Goal: Information Seeking & Learning: Learn about a topic

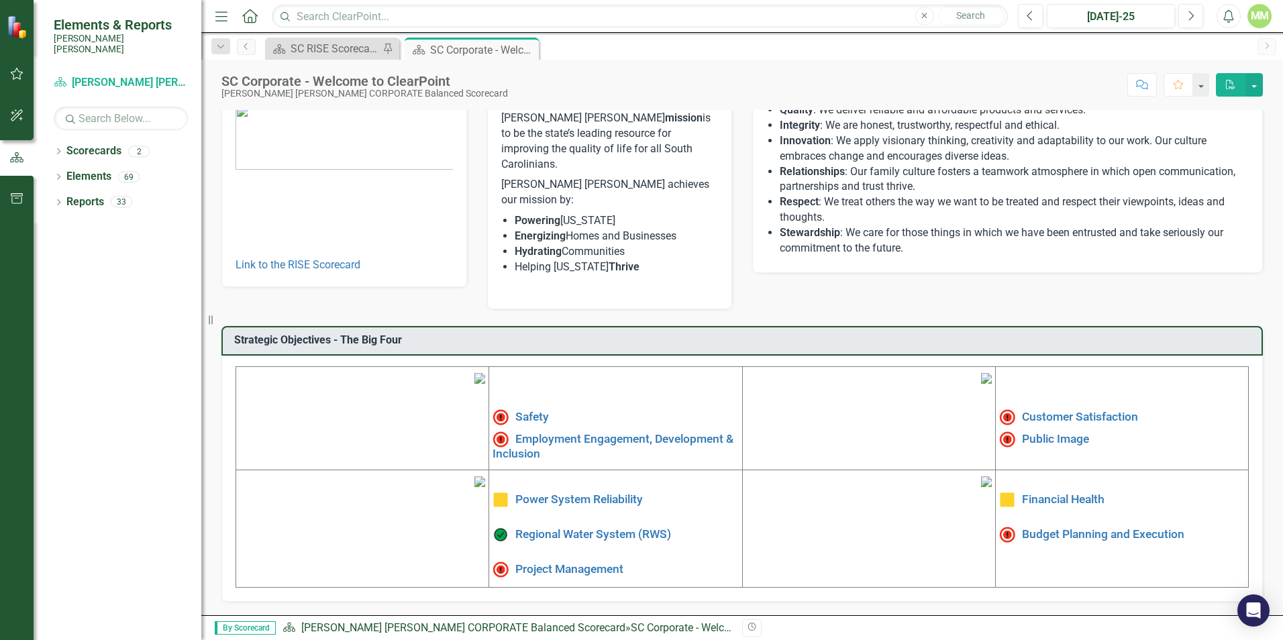
scroll to position [202, 0]
click at [588, 492] on link "Power System Reliability" at bounding box center [578, 498] width 127 height 13
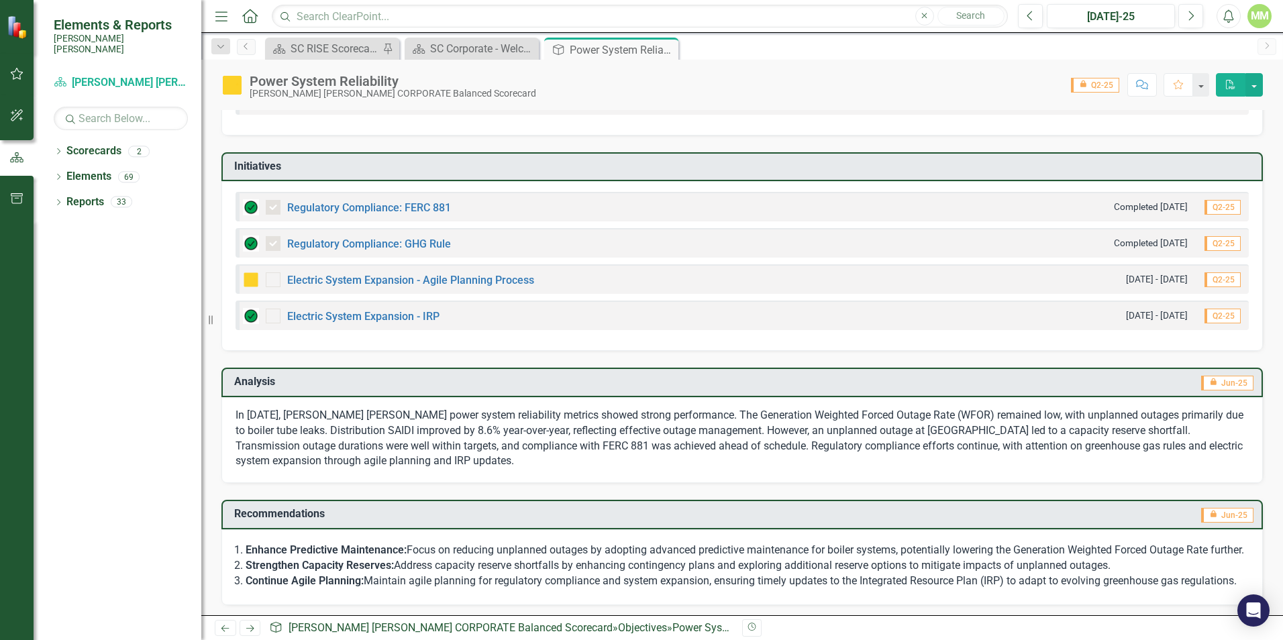
scroll to position [315, 0]
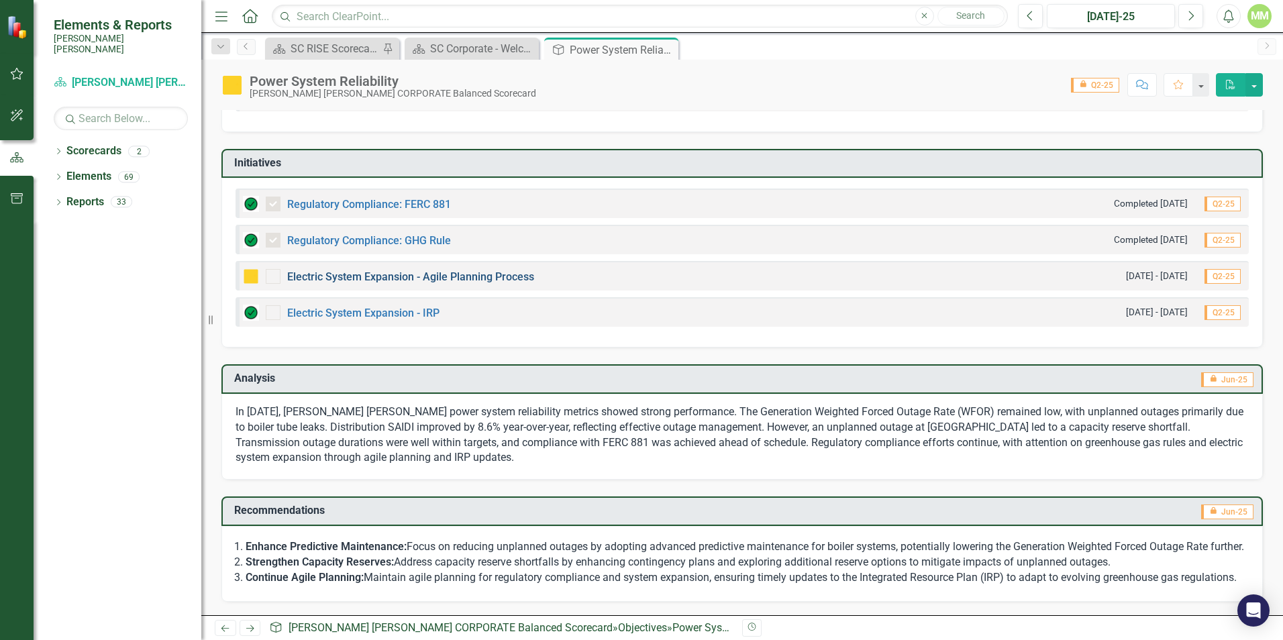
click at [460, 270] on link "Electric System Expansion - Agile Planning Process" at bounding box center [410, 276] width 247 height 13
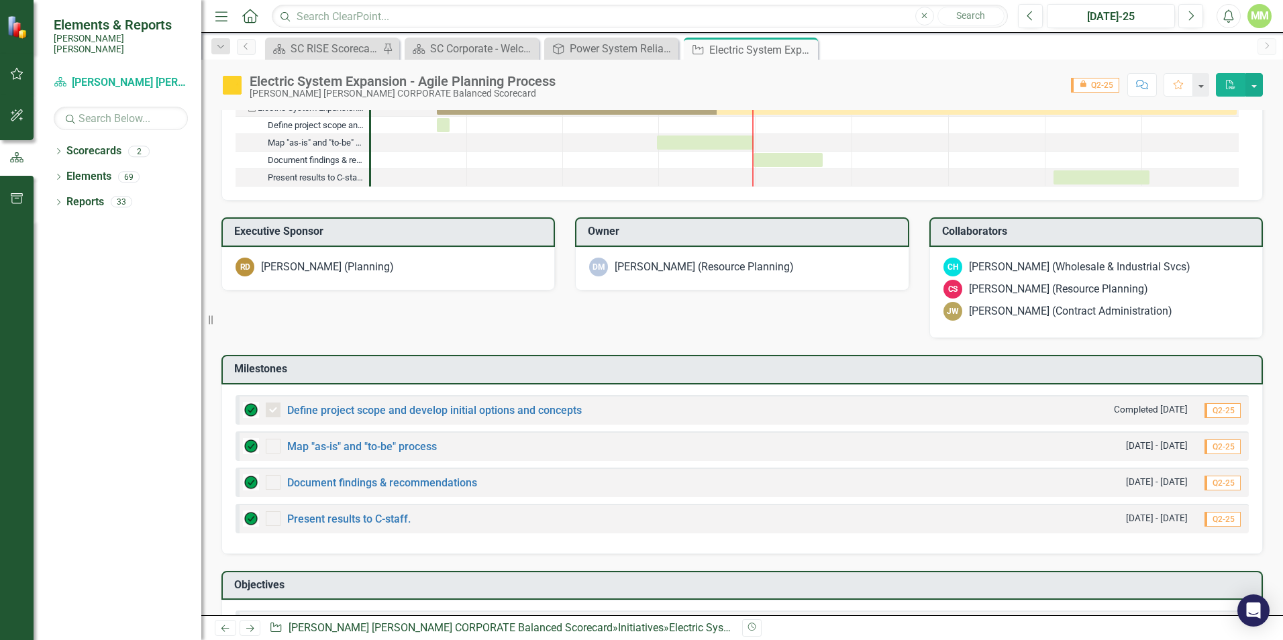
scroll to position [766, 0]
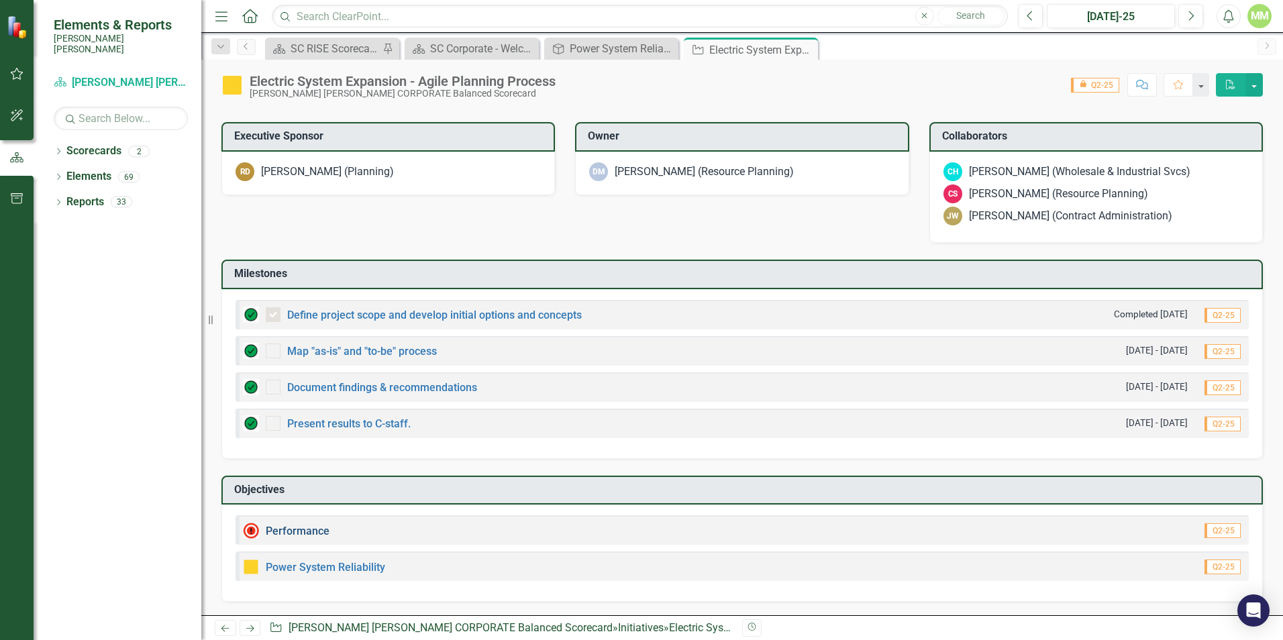
click at [315, 529] on link "Performance" at bounding box center [298, 531] width 64 height 13
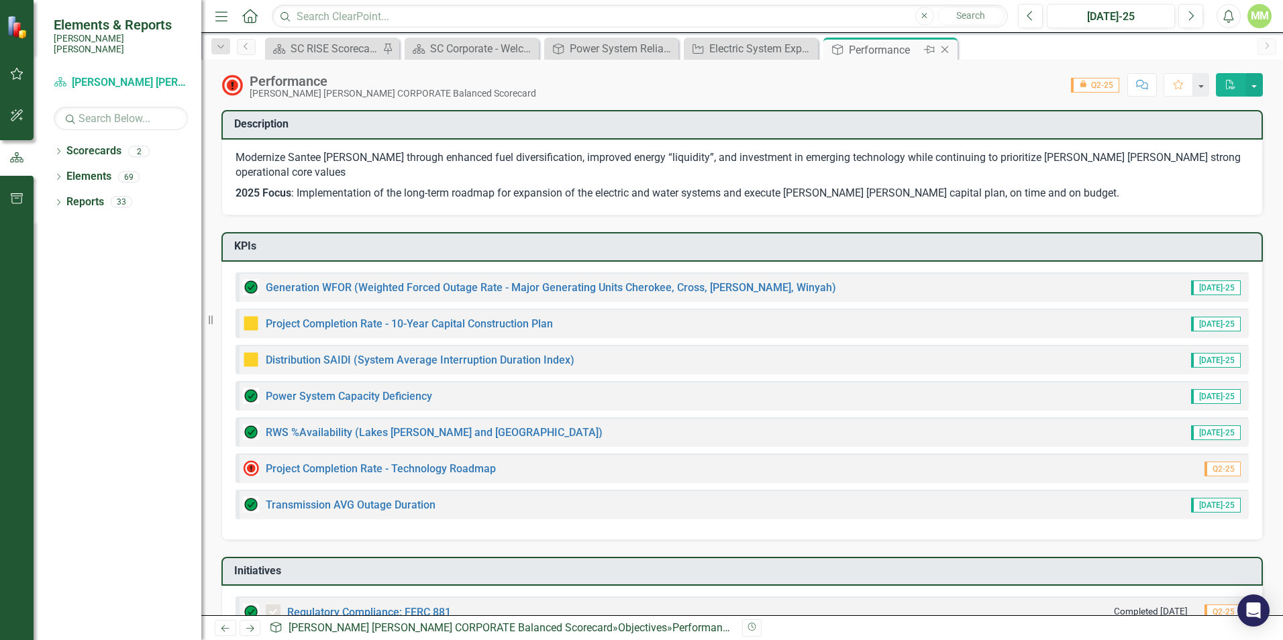
click at [941, 50] on icon "Close" at bounding box center [944, 49] width 13 height 11
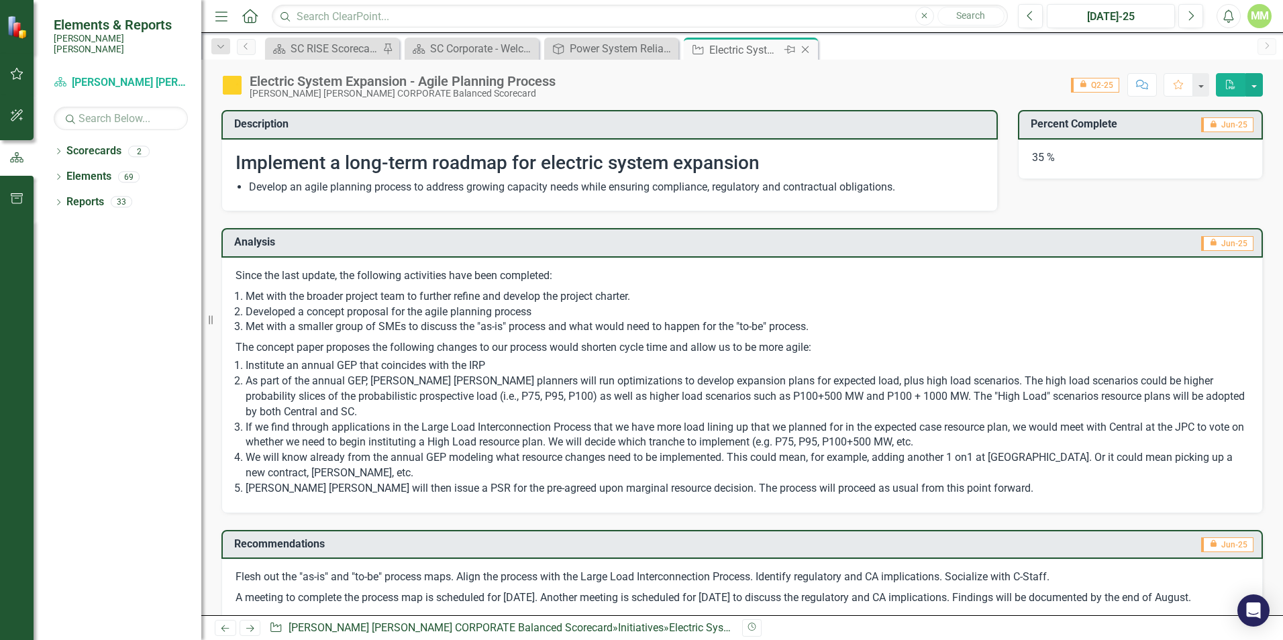
click at [804, 49] on icon "Close" at bounding box center [804, 49] width 13 height 11
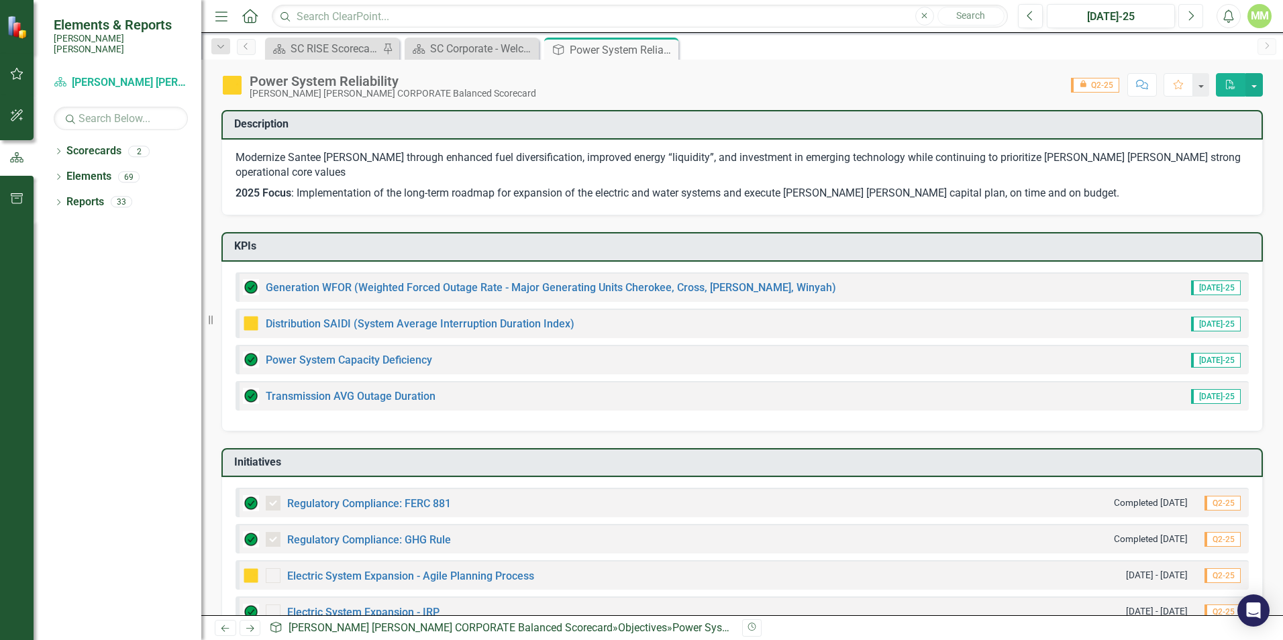
click at [1187, 15] on icon "Next" at bounding box center [1190, 16] width 7 height 12
click at [61, 174] on icon "Dropdown" at bounding box center [58, 177] width 9 height 7
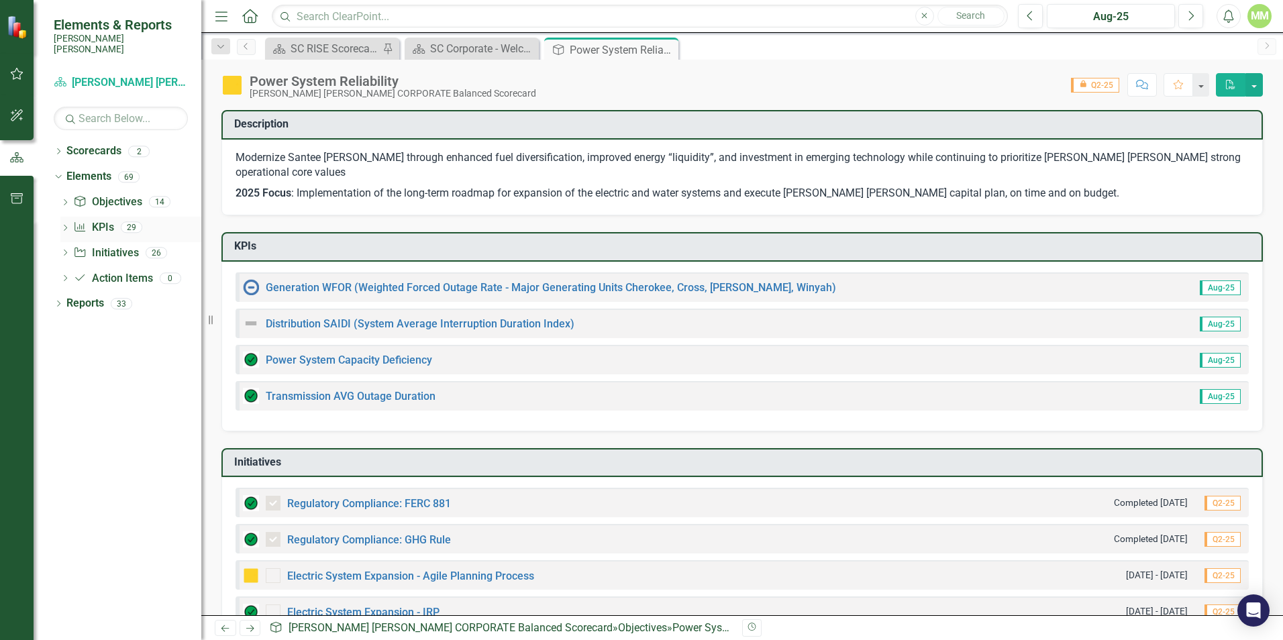
click at [64, 225] on icon "Dropdown" at bounding box center [64, 228] width 9 height 7
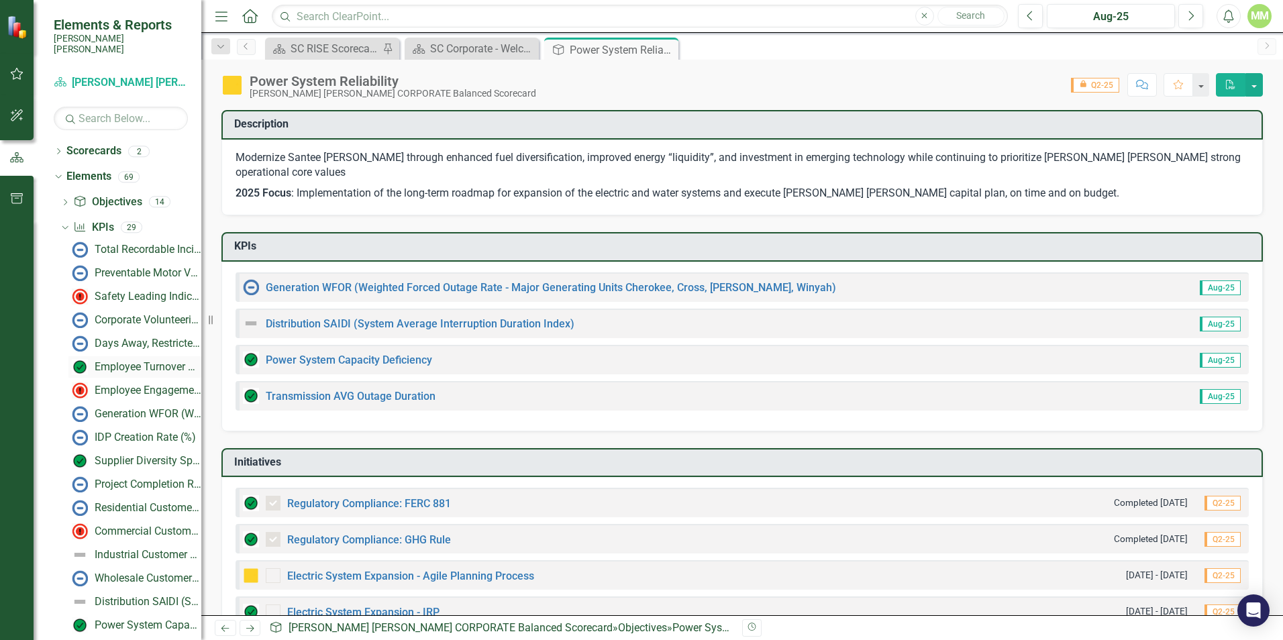
click at [117, 361] on div "Employee Turnover Rate​" at bounding box center [148, 367] width 107 height 12
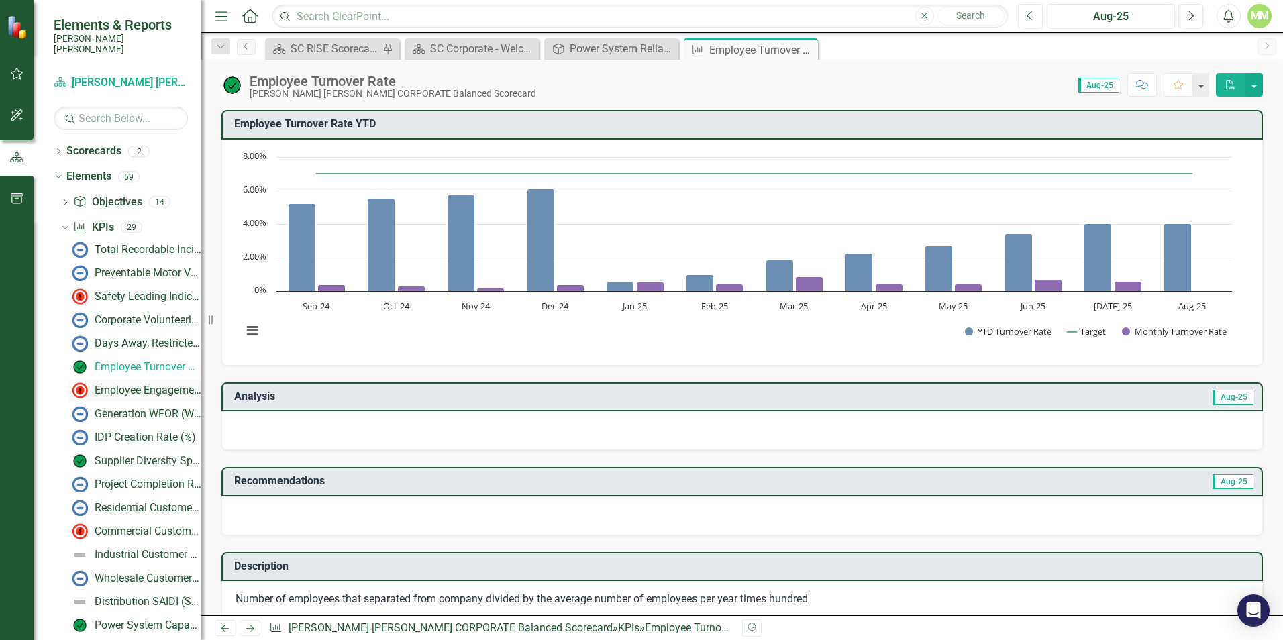
click at [145, 384] on div "Employee Engagement - %Employee Participation in Gallup Survey​" at bounding box center [148, 390] width 107 height 12
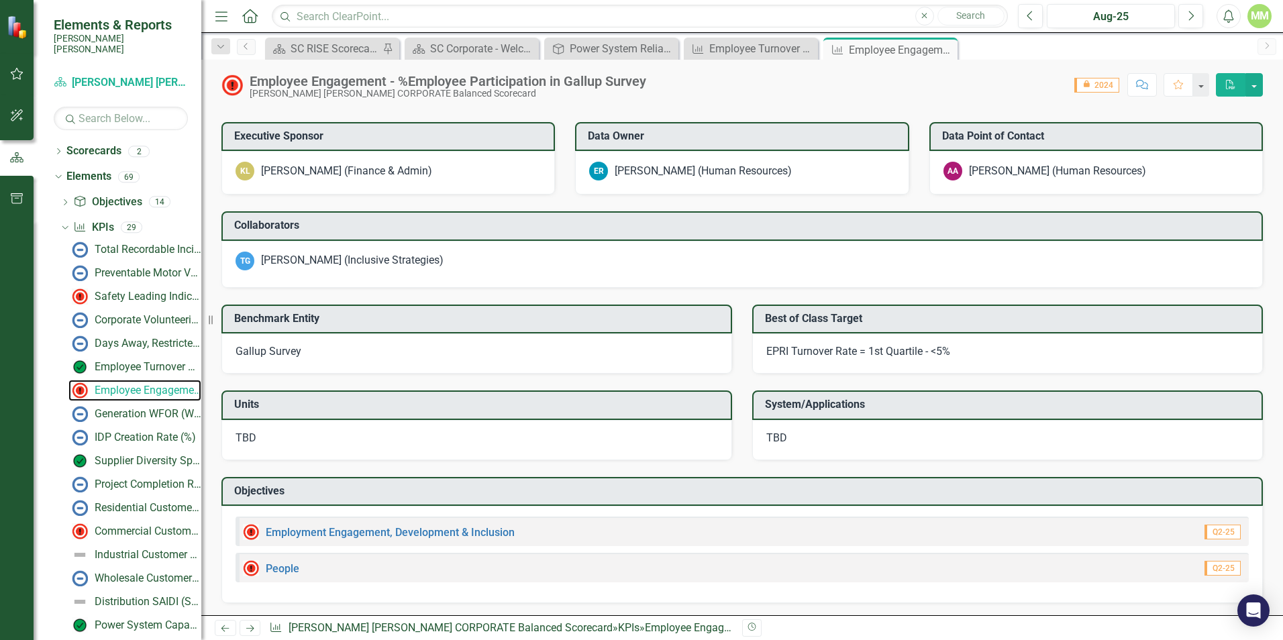
scroll to position [901, 0]
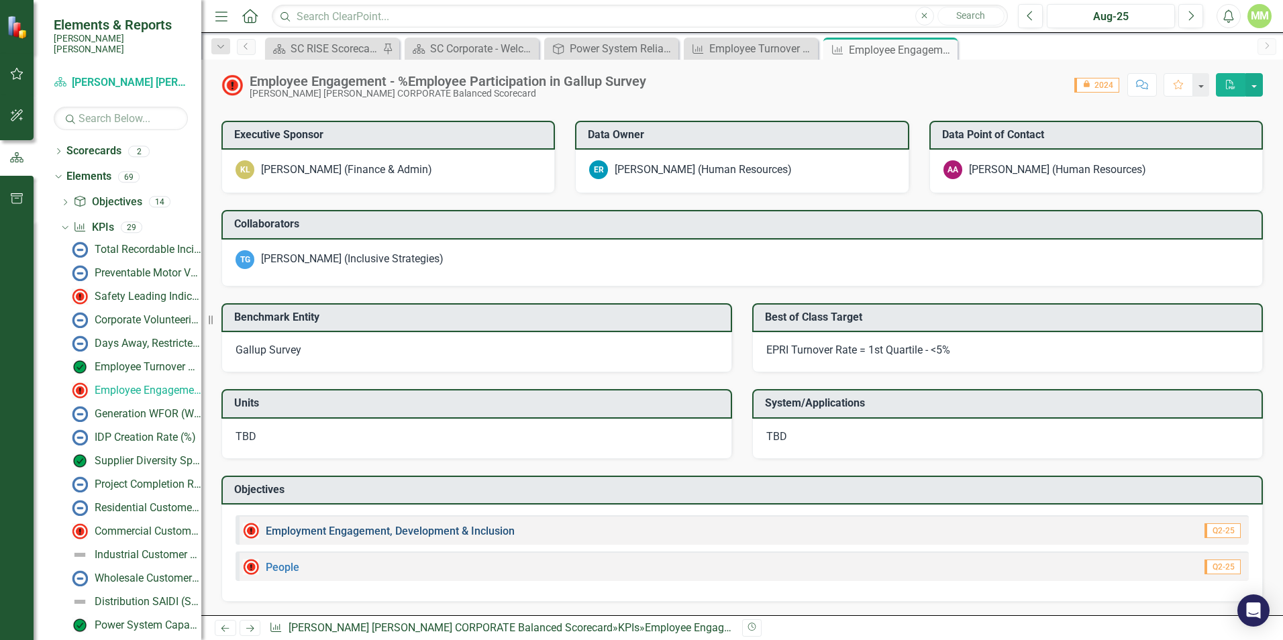
click at [458, 529] on link "Employment Engagement, Development & Inclusion" at bounding box center [390, 531] width 249 height 13
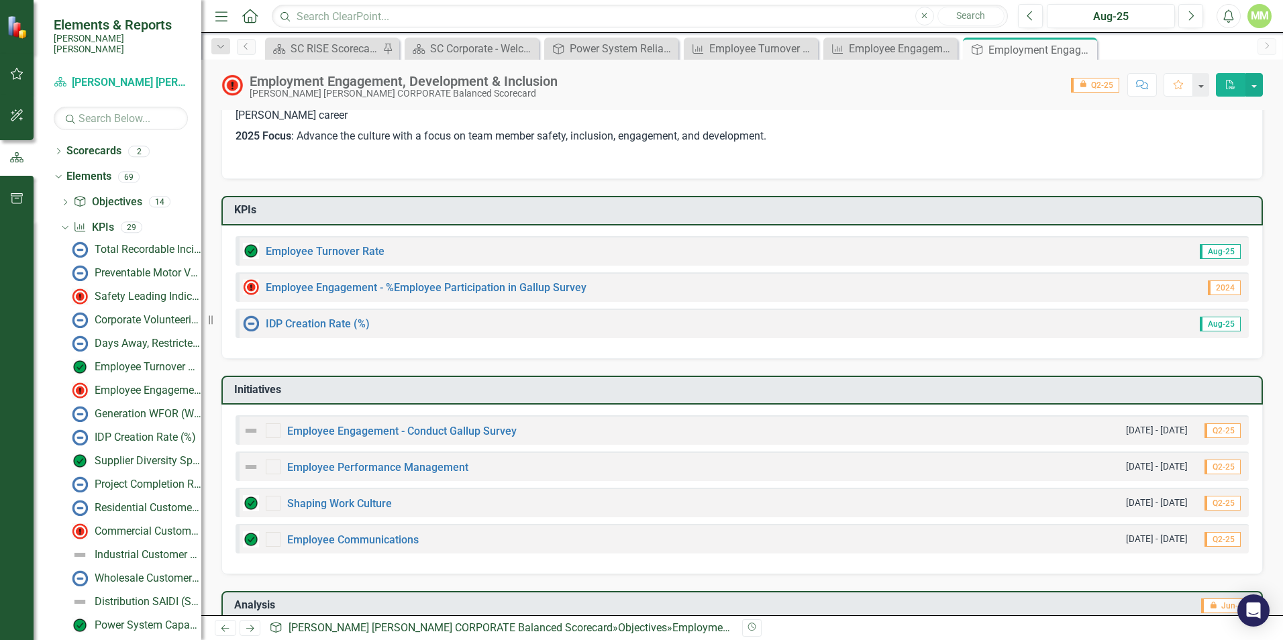
scroll to position [134, 0]
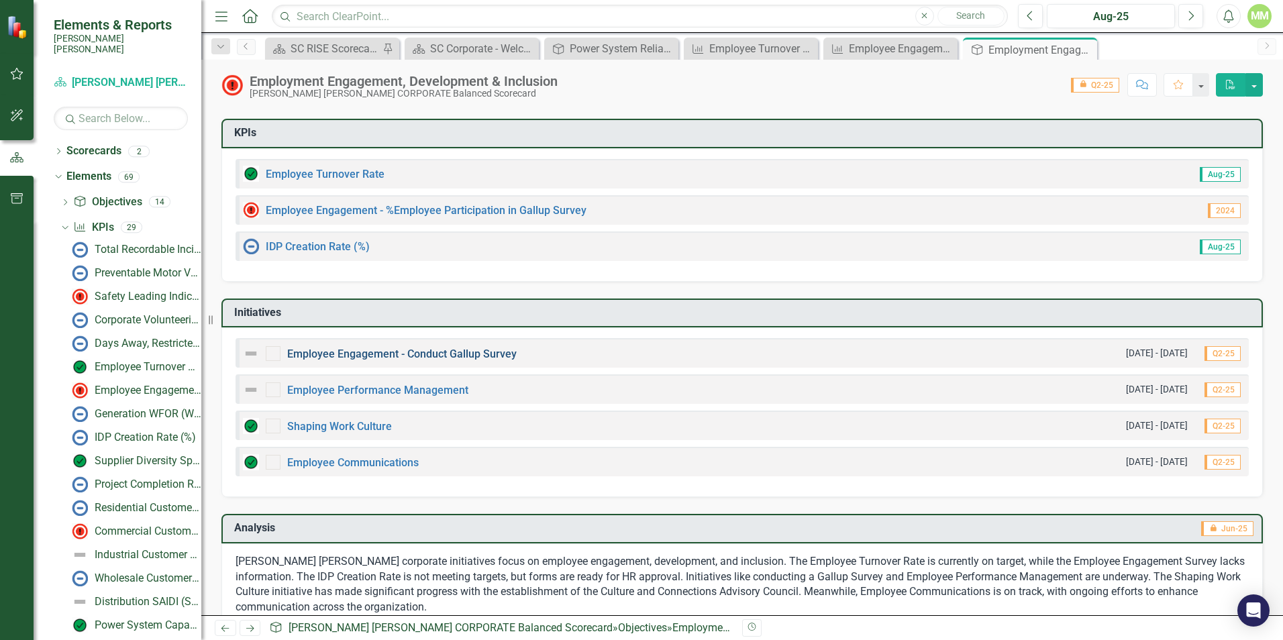
click at [410, 350] on link "Employee Engagement - Conduct Gallup Survey" at bounding box center [401, 354] width 229 height 13
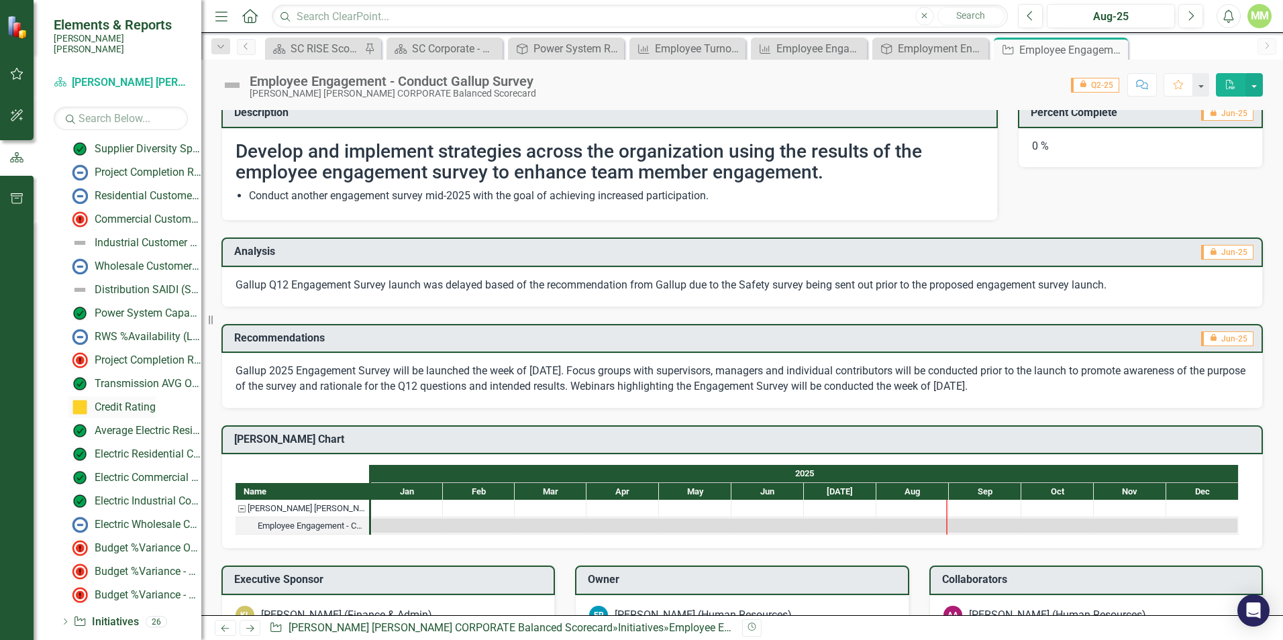
scroll to position [348, 0]
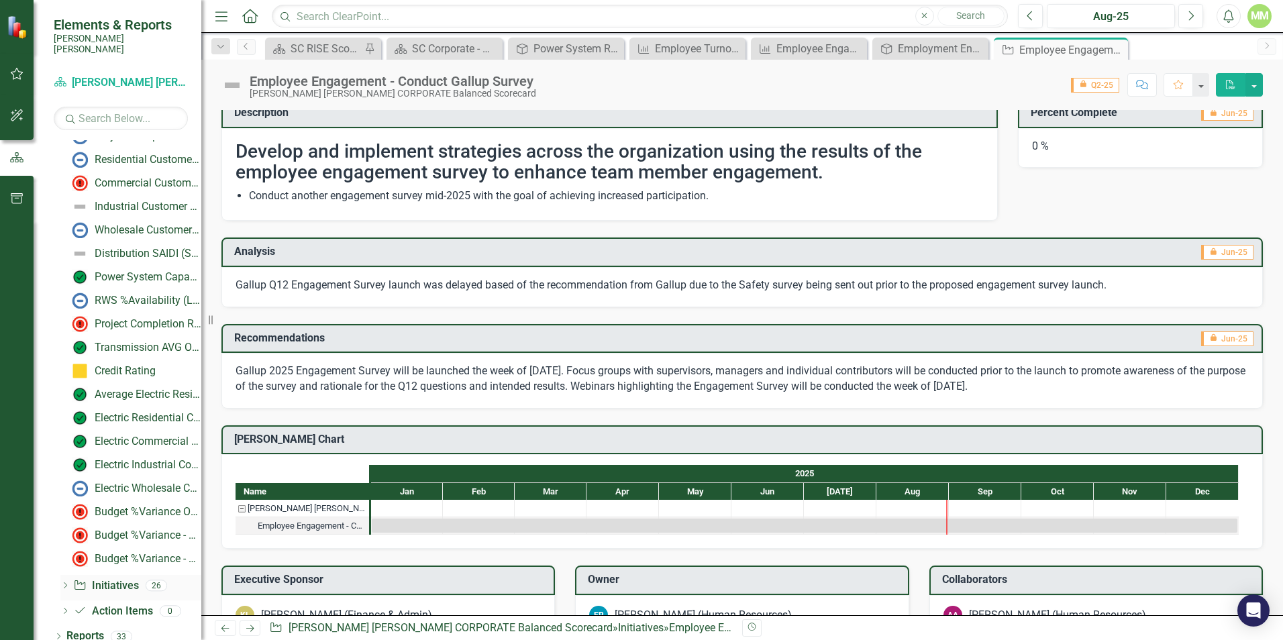
click at [67, 582] on div "Dropdown" at bounding box center [64, 587] width 9 height 11
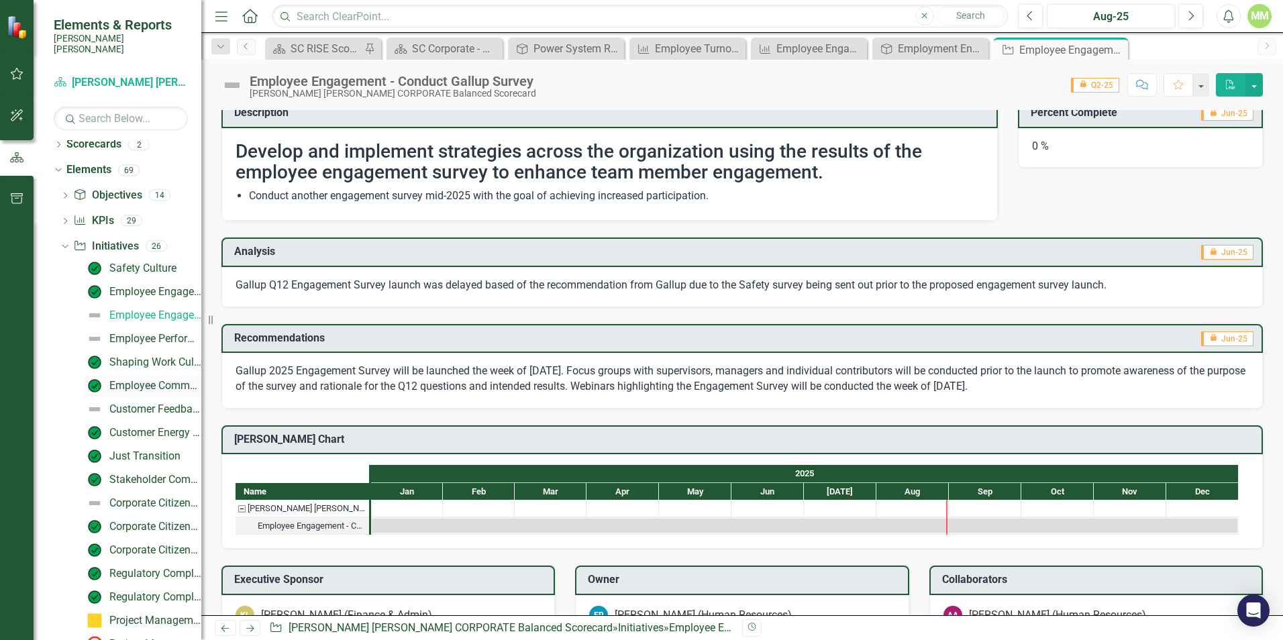
scroll to position [0, 0]
